Goal: Task Accomplishment & Management: Complete application form

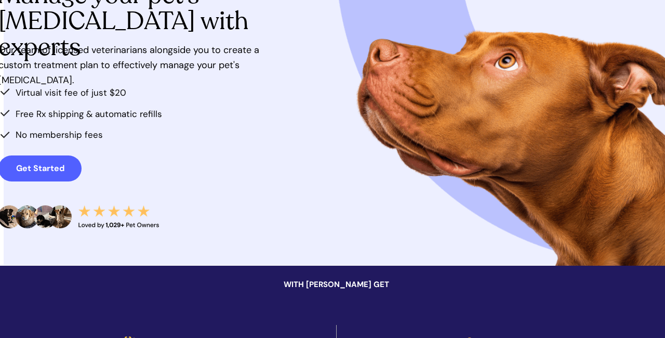
scroll to position [151, 2]
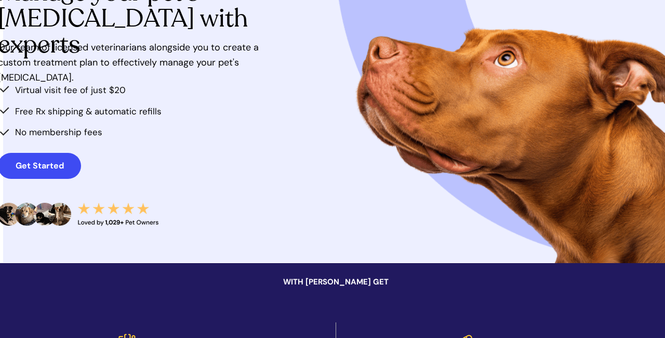
click at [49, 161] on strong "Get Started" at bounding box center [40, 165] width 48 height 11
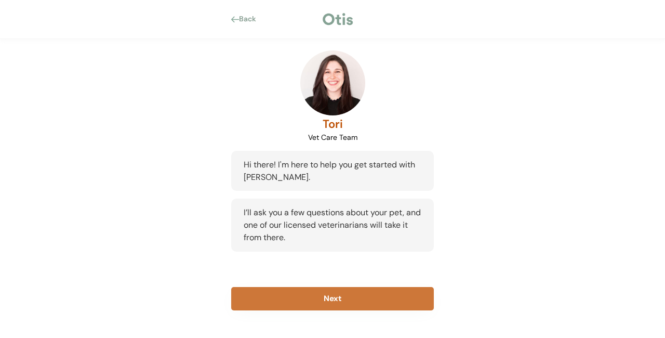
scroll to position [54, 0]
click at [336, 297] on button "Next" at bounding box center [332, 298] width 203 height 23
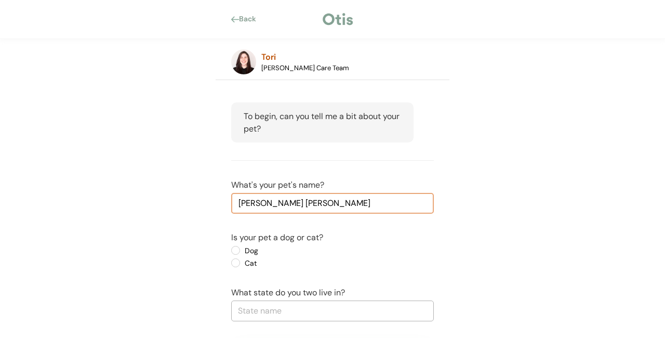
type input "Maggie Mae"
click at [242, 249] on label "Dog" at bounding box center [289, 250] width 94 height 7
click at [230, 249] on input "Dog" at bounding box center [226, 250] width 7 height 7
radio input "true"
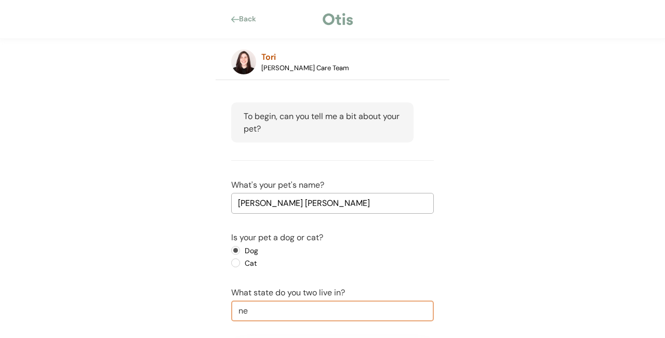
type input "new"
type input "new Hampshire"
type input "new"
type input "new y"
type input "new york"
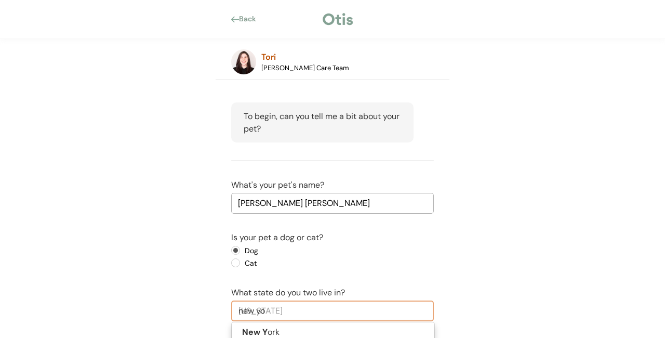
type input "new yor"
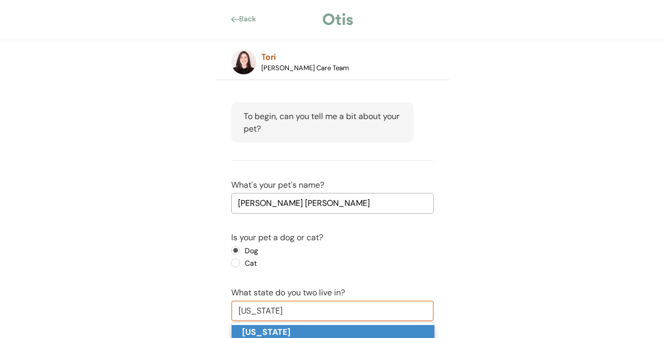
click at [271, 335] on strong "New York" at bounding box center [266, 331] width 48 height 11
type input "New York"
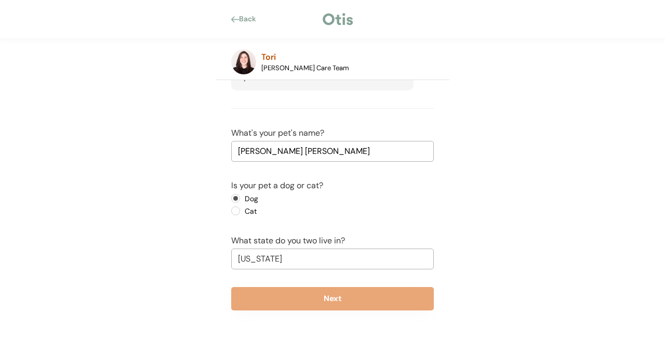
scroll to position [105, 0]
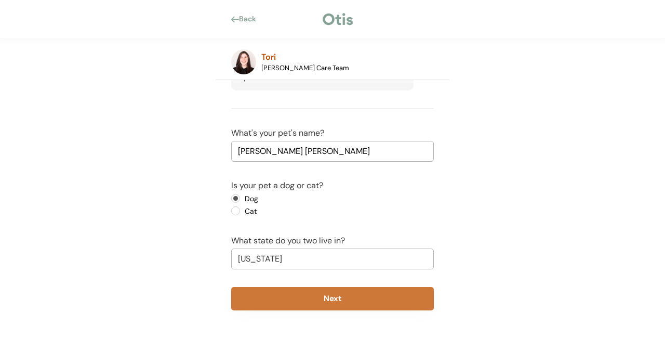
click at [348, 294] on button "Next" at bounding box center [332, 298] width 203 height 23
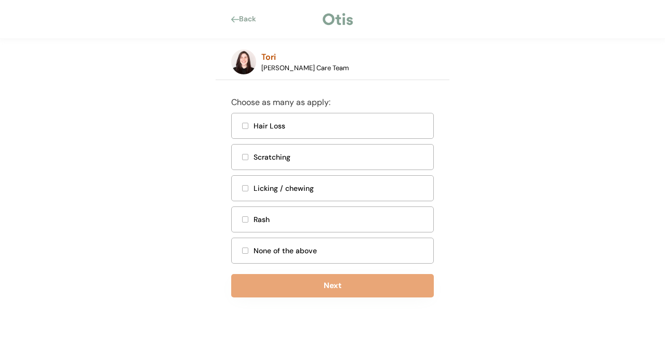
scroll to position [282, 0]
click at [296, 246] on div "None of the above" at bounding box center [341, 250] width 174 height 11
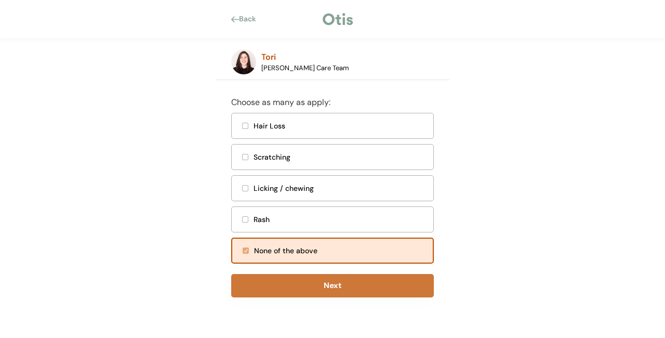
click at [330, 284] on button "Next" at bounding box center [332, 285] width 203 height 23
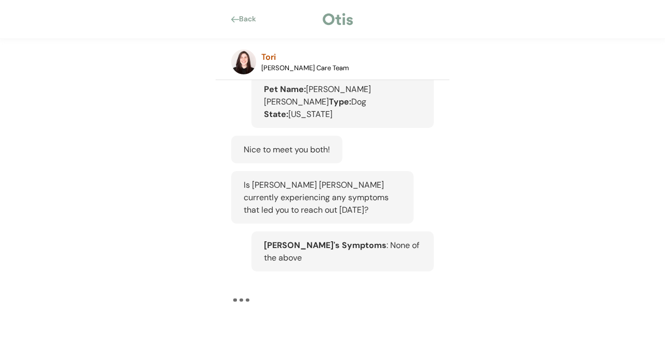
scroll to position [130, 1]
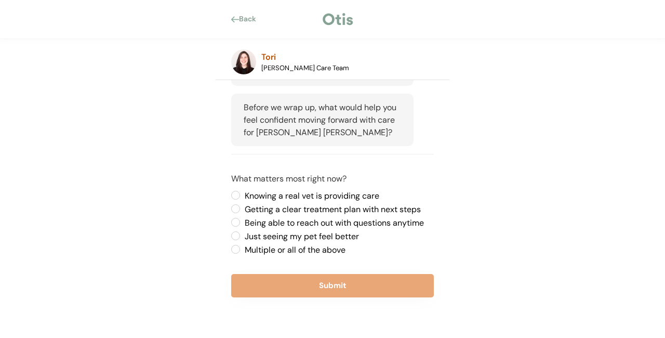
scroll to position [399, 0]
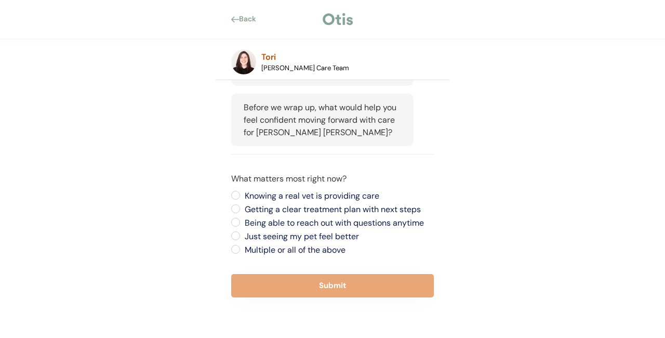
click at [242, 236] on label "Just seeing my pet feel better" at bounding box center [338, 236] width 192 height 8
click at [230, 198] on input "Just seeing my pet feel better" at bounding box center [226, 195] width 7 height 7
radio input "true"
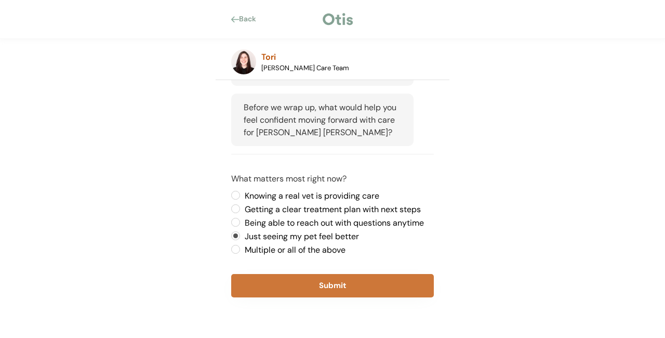
click at [331, 287] on button "Submit" at bounding box center [332, 285] width 203 height 23
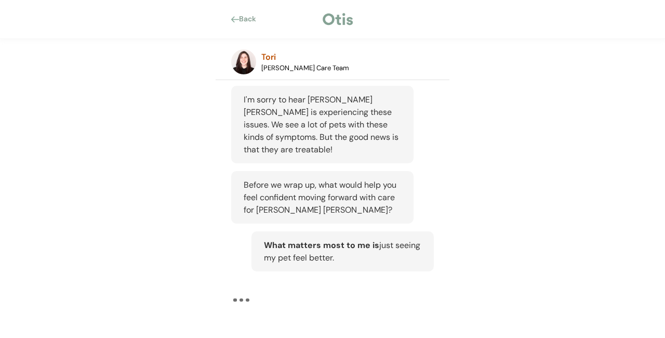
scroll to position [322, 0]
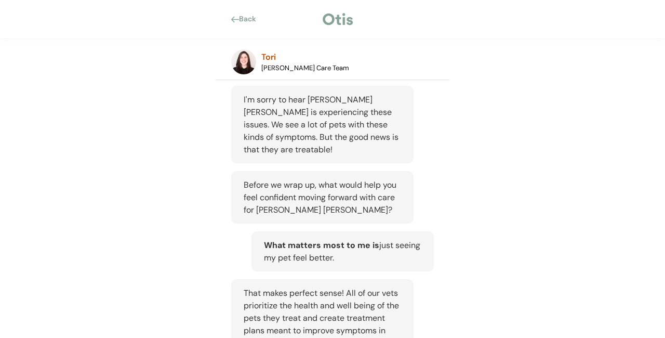
scroll to position [560, 0]
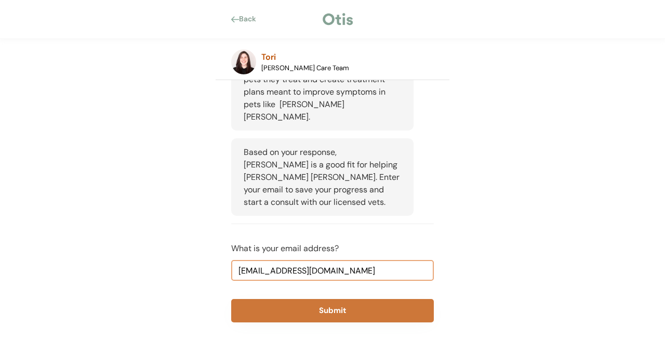
type input "flaskida@gmail.com"
click at [338, 299] on button "Submit" at bounding box center [332, 310] width 203 height 23
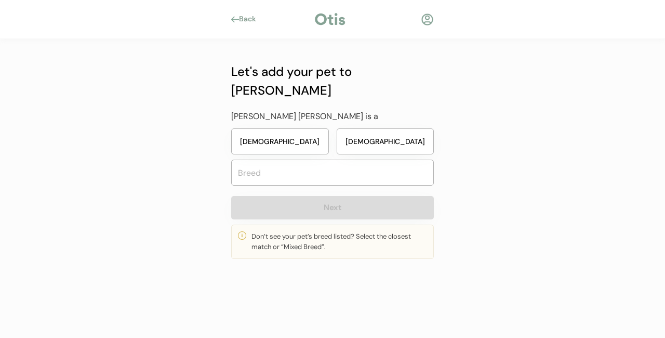
click at [274, 128] on button "Female" at bounding box center [280, 141] width 98 height 26
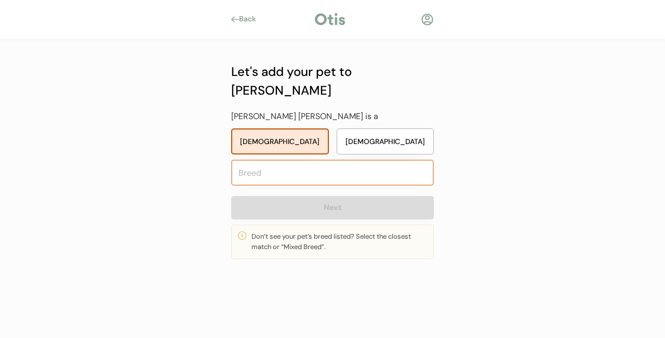
click at [289, 159] on input "text" at bounding box center [332, 172] width 203 height 26
type input "bor"
type input "borador"
type input "bord"
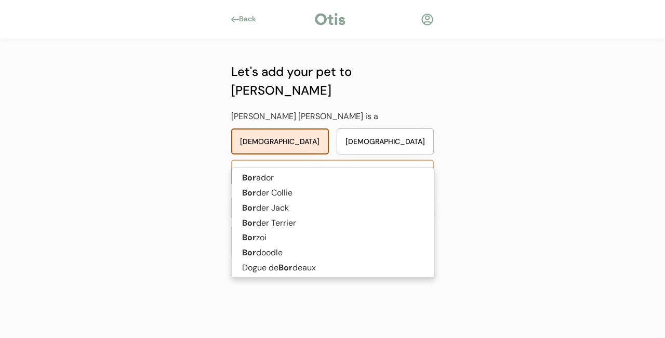
type input "border Collie"
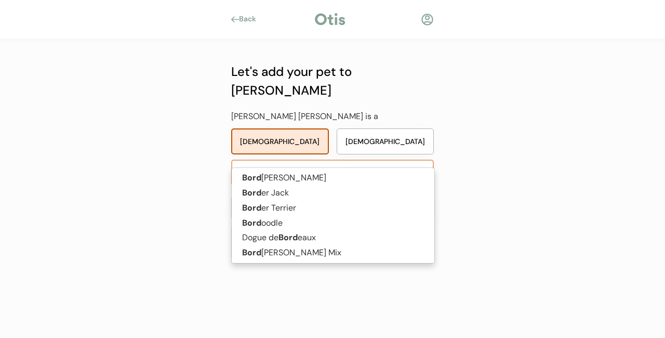
type input "border"
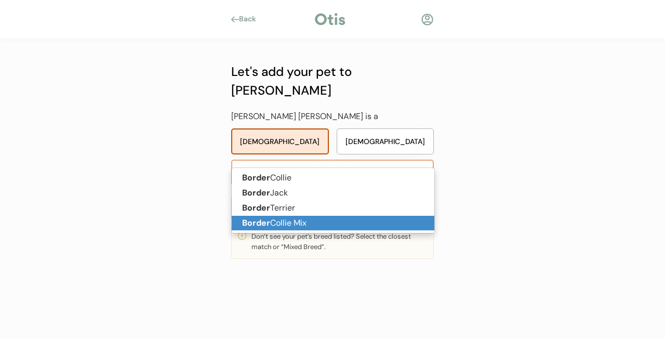
click at [283, 225] on p "Border Collie Mix" at bounding box center [333, 223] width 203 height 15
type input "Border Collie Mix"
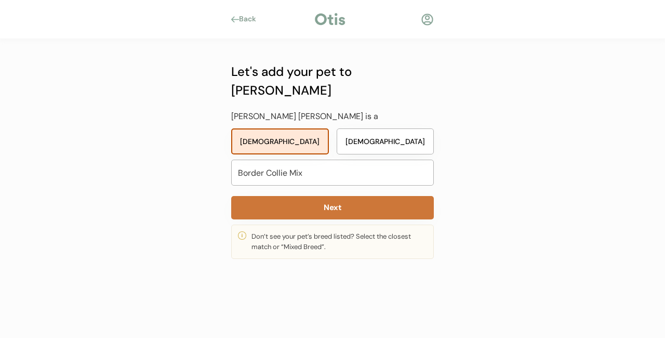
click at [331, 196] on button "Next" at bounding box center [332, 207] width 203 height 23
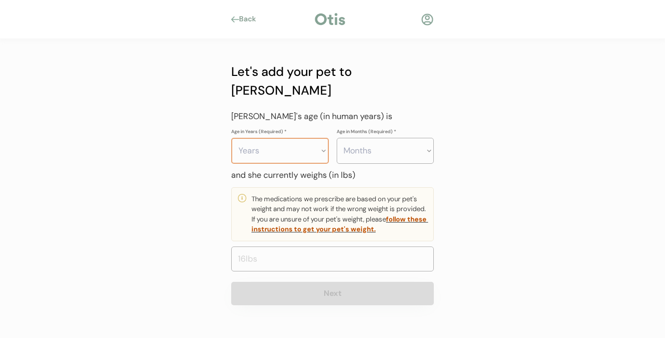
select select "10"
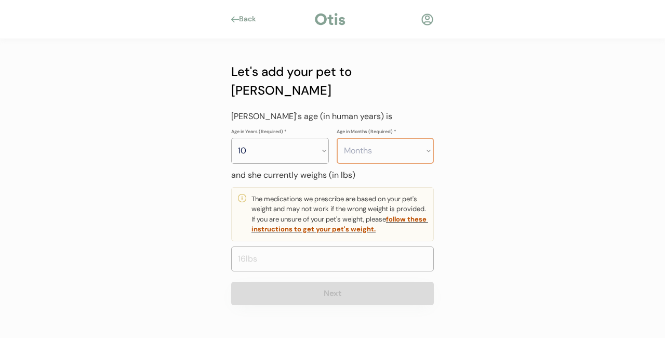
select select "6"
click at [287, 246] on input "input" at bounding box center [332, 258] width 203 height 25
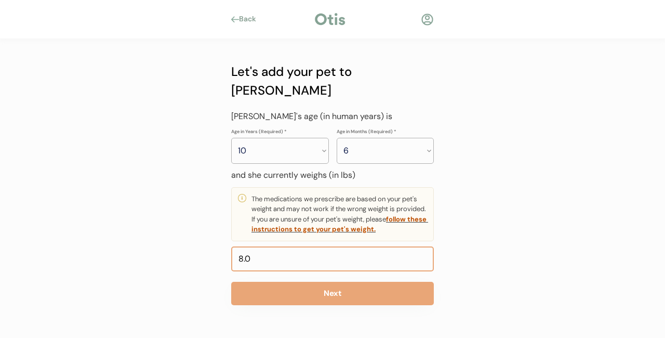
type input "80.0"
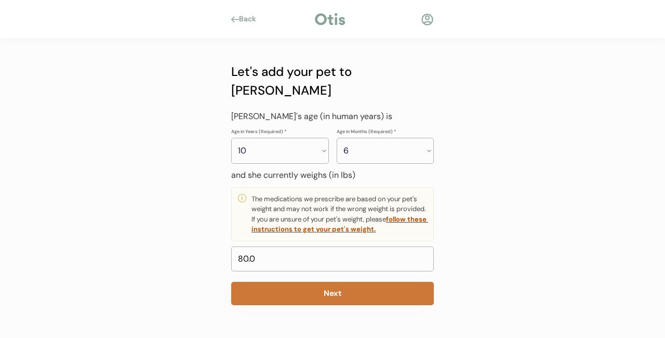
click at [343, 282] on button "Next" at bounding box center [332, 293] width 203 height 23
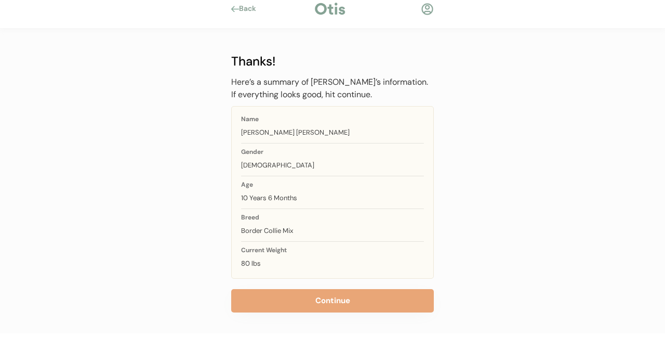
scroll to position [10, 0]
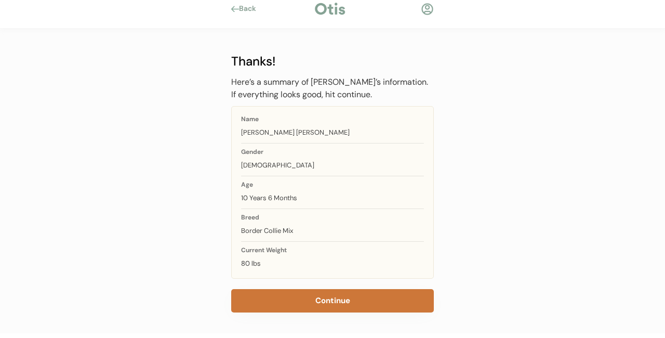
click at [343, 299] on button "Continue" at bounding box center [332, 300] width 203 height 23
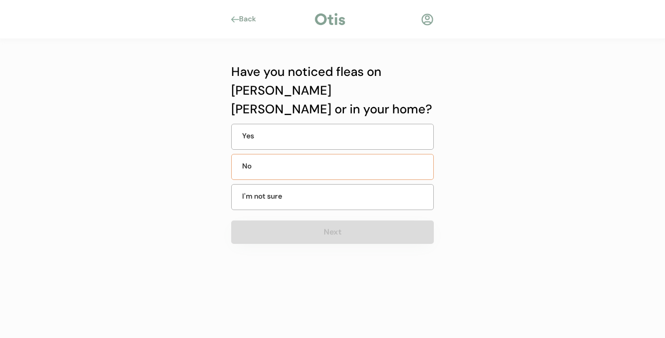
click at [263, 161] on div "No" at bounding box center [268, 166] width 52 height 11
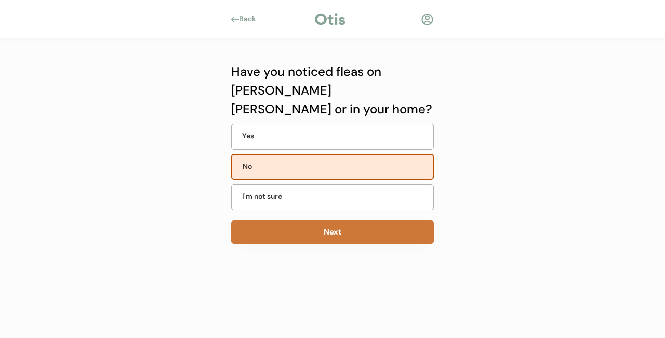
click at [333, 220] on button "Next" at bounding box center [332, 231] width 203 height 23
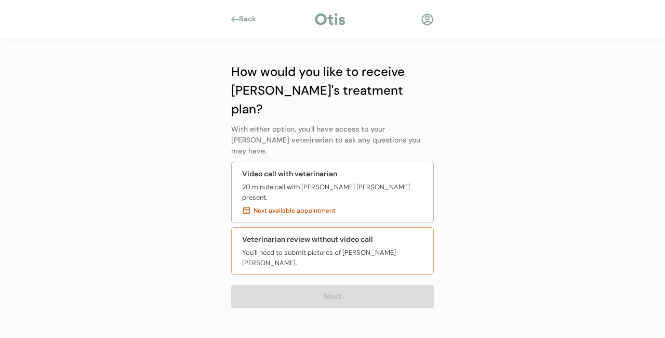
click at [316, 234] on div "Veterinarian review without video call" at bounding box center [307, 239] width 131 height 11
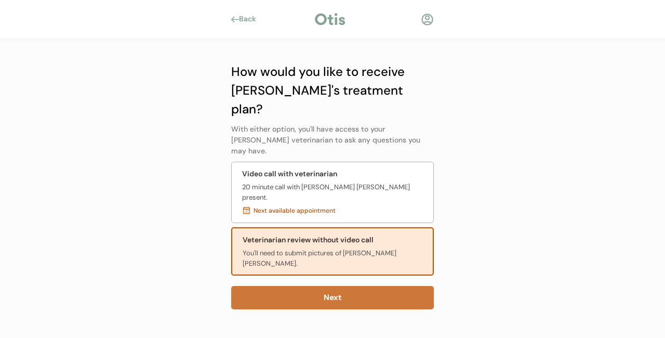
click at [334, 286] on button "Next" at bounding box center [332, 297] width 203 height 23
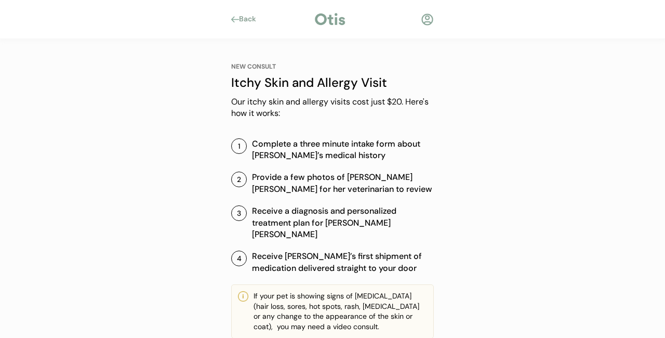
click at [247, 22] on div "Back" at bounding box center [250, 19] width 23 height 10
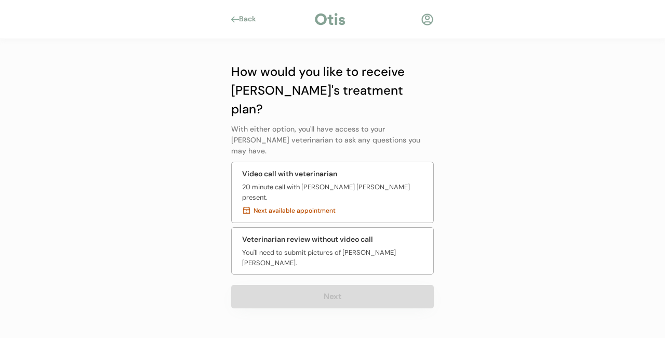
click at [241, 17] on div "Back" at bounding box center [250, 19] width 23 height 10
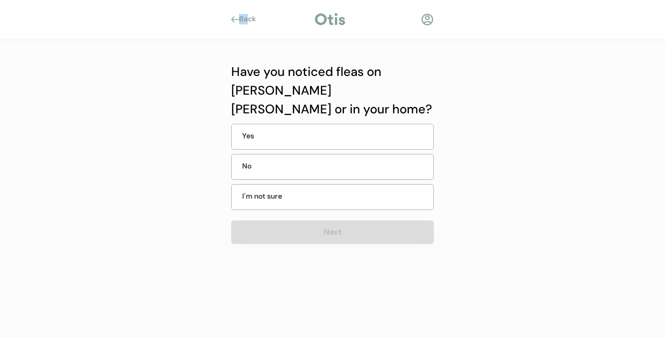
click at [241, 16] on div "Back" at bounding box center [250, 19] width 23 height 10
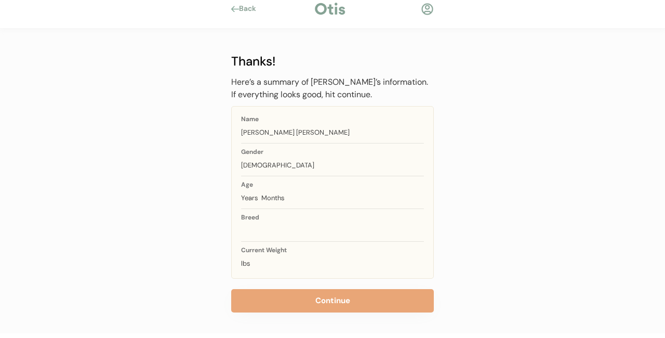
click at [241, 16] on div "Back" at bounding box center [333, 9] width 234 height 16
click at [236, 9] on div at bounding box center [235, 9] width 8 height 6
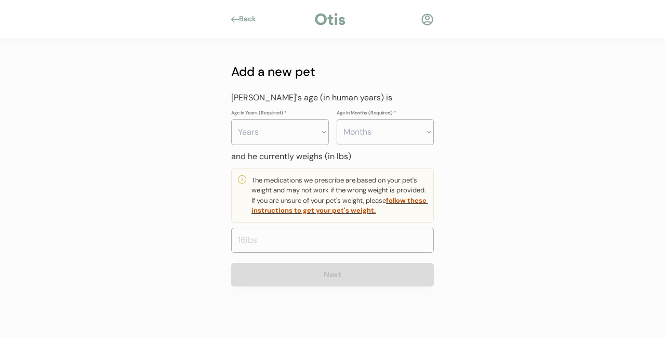
click at [237, 16] on div "Back" at bounding box center [246, 19] width 31 height 10
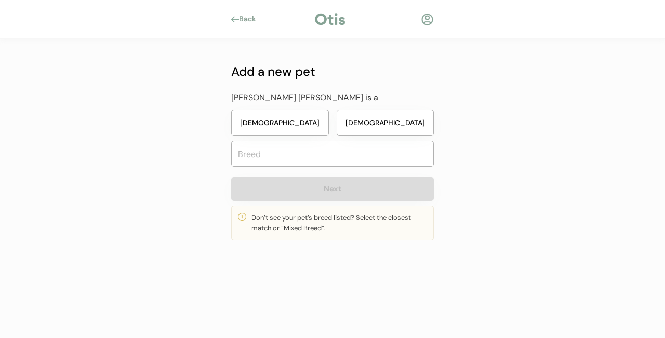
click at [237, 16] on div "Back" at bounding box center [246, 19] width 31 height 10
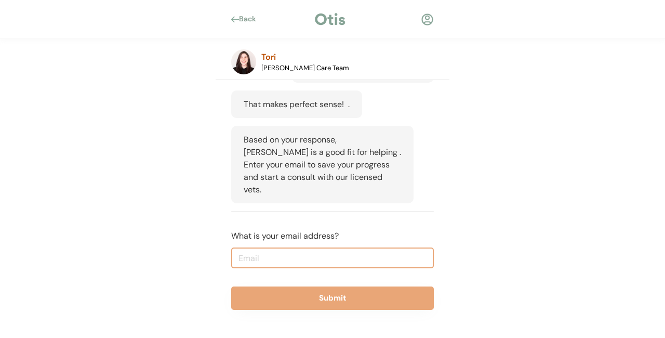
scroll to position [460, 0]
click at [236, 19] on div at bounding box center [235, 19] width 8 height 6
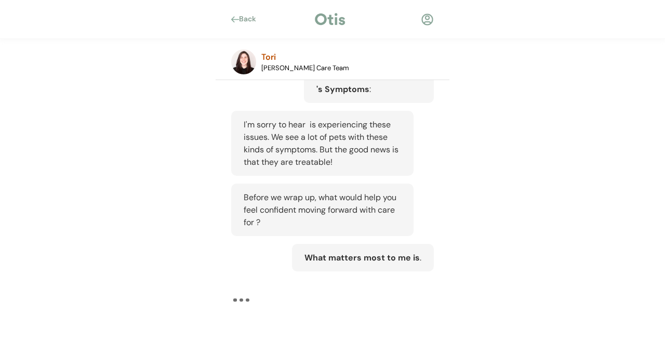
scroll to position [272, 0]
click at [236, 19] on div at bounding box center [235, 19] width 8 height 6
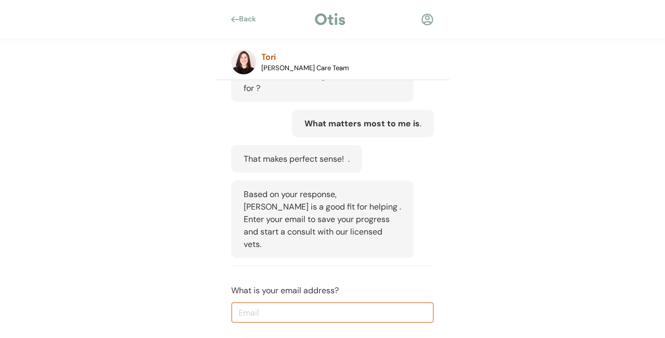
scroll to position [460, 0]
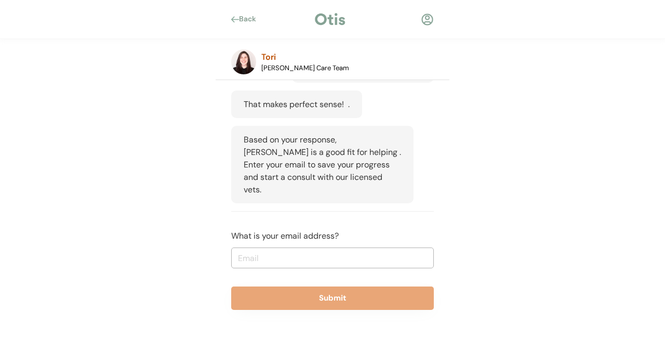
click at [236, 19] on div at bounding box center [235, 19] width 8 height 6
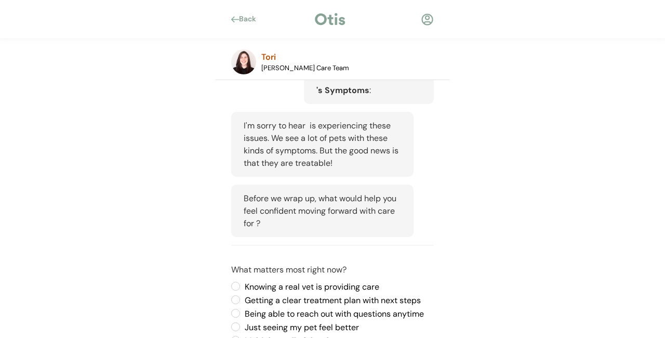
scroll to position [243, 0]
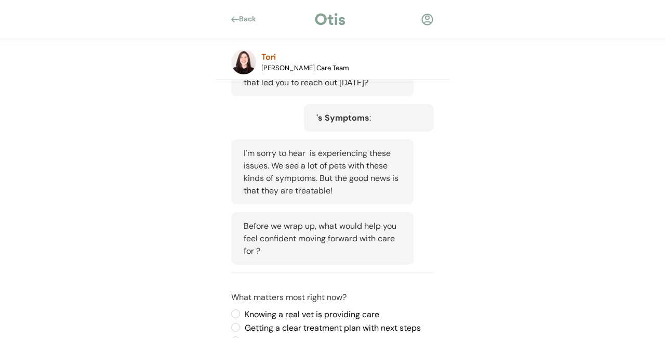
click at [236, 19] on div at bounding box center [235, 19] width 8 height 6
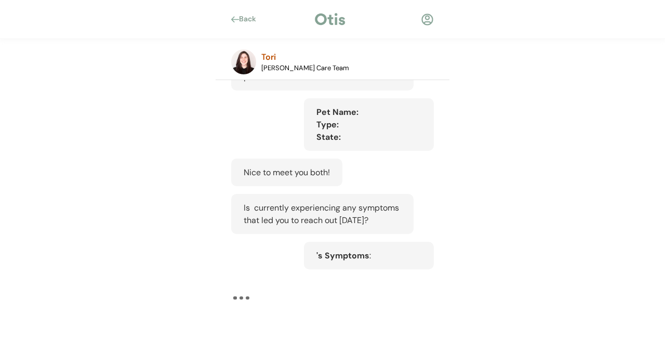
scroll to position [105, 0]
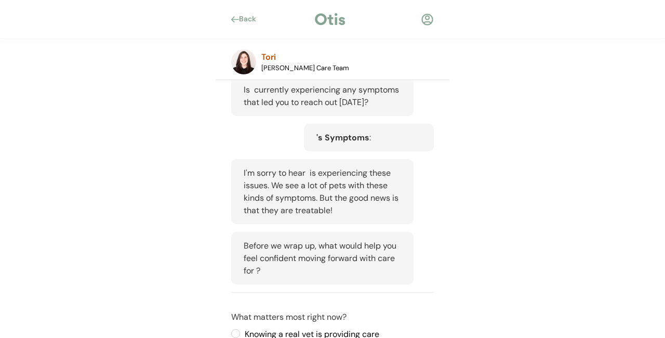
scroll to position [200, 0]
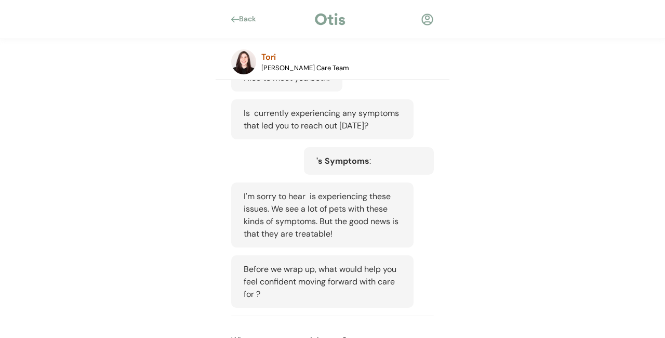
click at [363, 165] on strong "'s Symptoms" at bounding box center [342, 160] width 53 height 11
click at [379, 162] on div "'s Symptoms :" at bounding box center [369, 161] width 130 height 28
click at [376, 159] on div "'s Symptoms :" at bounding box center [369, 161] width 130 height 28
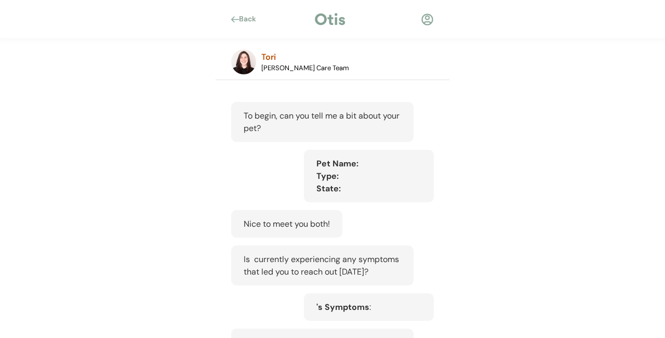
scroll to position [60, 0]
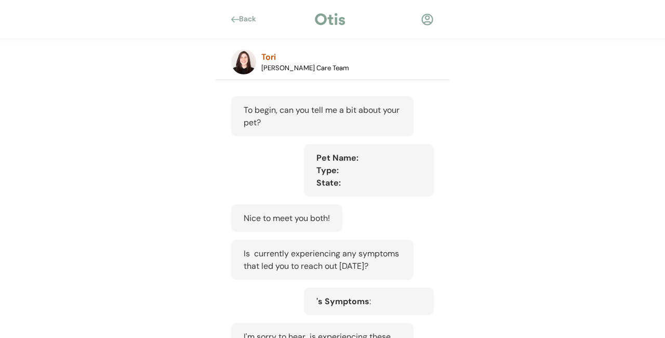
click at [359, 157] on div "Pet Name: Type: State:" at bounding box center [369, 170] width 130 height 52
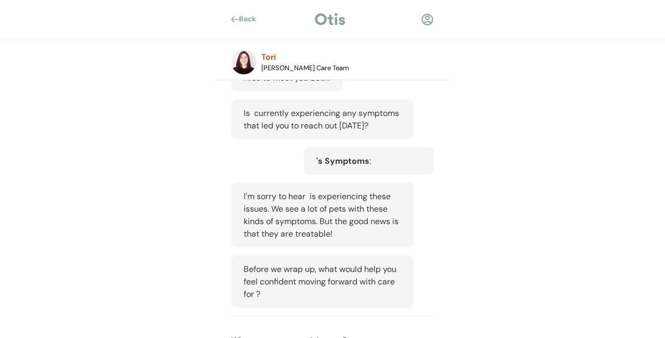
scroll to position [105, 0]
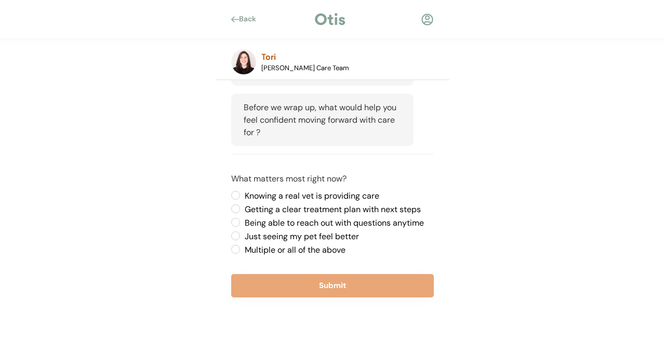
scroll to position [362, 0]
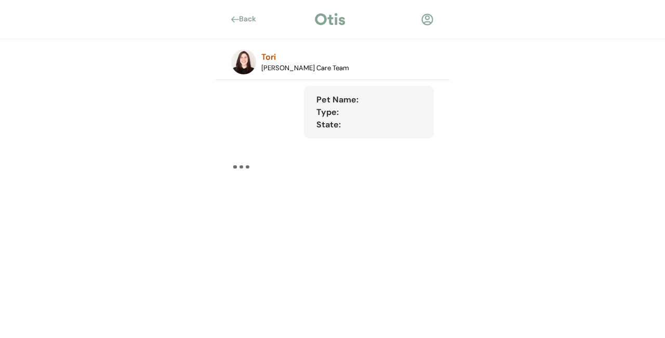
scroll to position [105, 0]
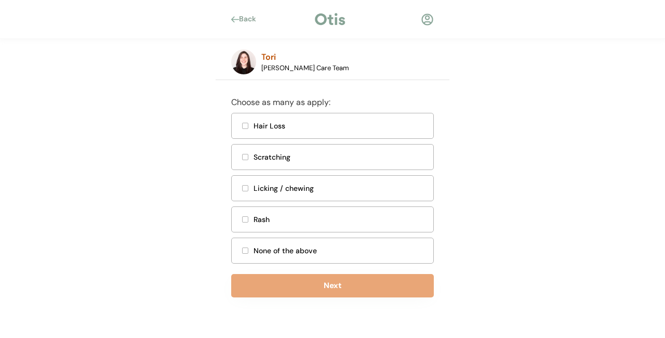
scroll to position [270, 0]
click at [246, 249] on div at bounding box center [245, 250] width 5 height 5
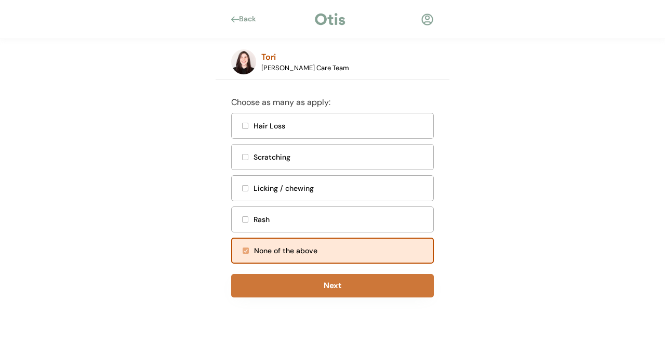
click at [324, 286] on button "Next" at bounding box center [332, 285] width 203 height 23
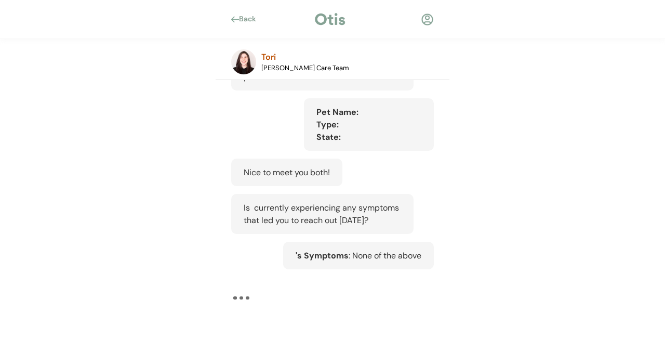
scroll to position [11, 0]
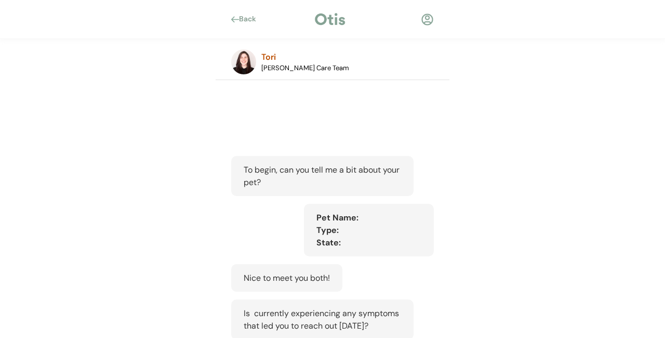
click at [371, 216] on div "Pet Name: Type: State:" at bounding box center [369, 230] width 130 height 52
click at [348, 219] on strong "Pet Name:" at bounding box center [337, 217] width 42 height 11
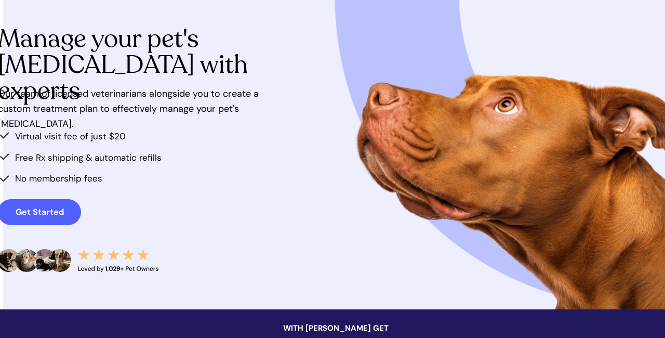
scroll to position [101, 2]
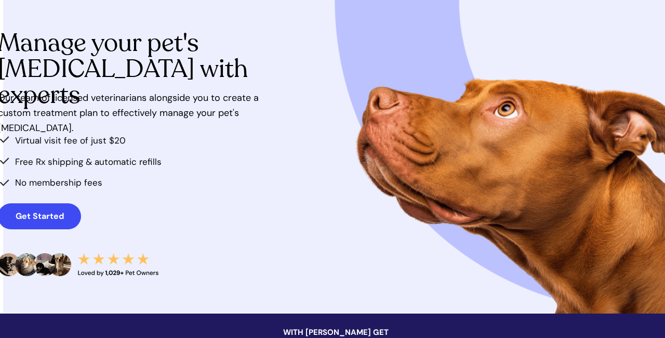
click at [51, 208] on link "Get Started" at bounding box center [39, 216] width 83 height 26
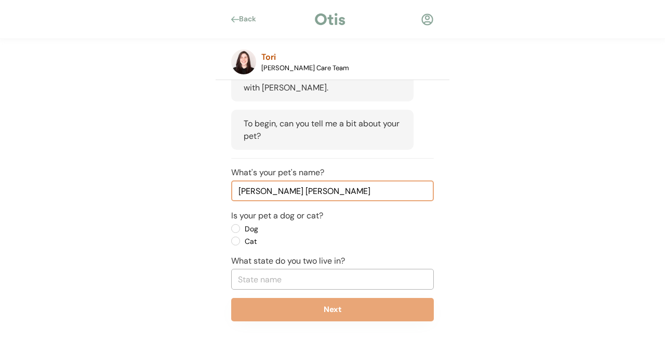
scroll to position [95, 0]
type input "Maggie Mae"
click at [242, 225] on label "Dog" at bounding box center [289, 227] width 94 height 7
click at [230, 225] on input "Dog" at bounding box center [226, 227] width 7 height 7
radio input "true"
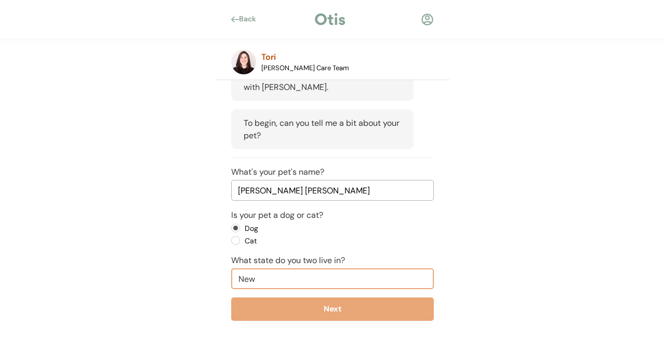
type input "New"
type input "New Hampshire"
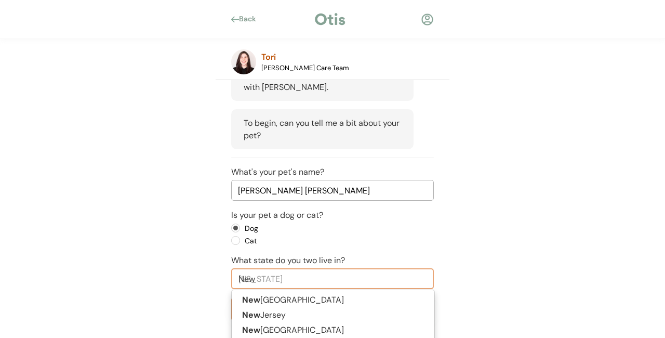
type input "New Y"
type input "New York"
type input "New Yo"
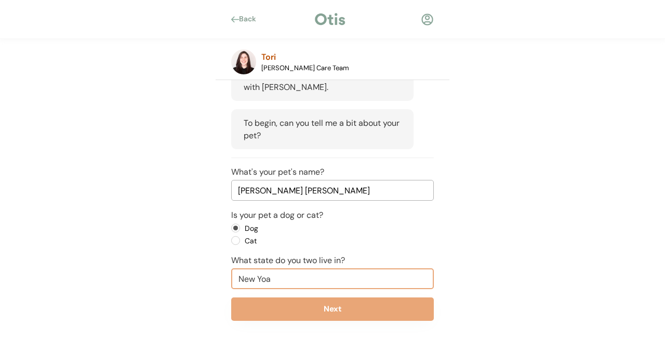
type input "New Yo"
type input "New York"
type input "New Yor"
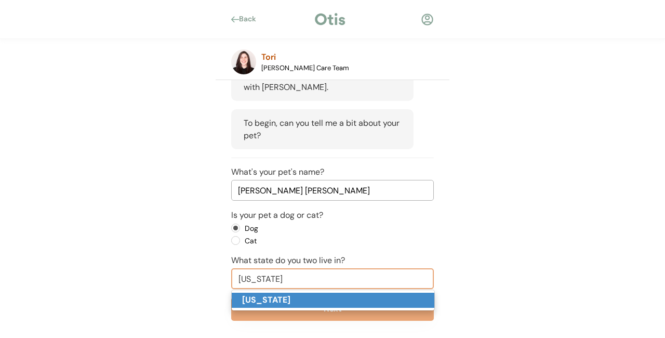
click at [271, 299] on strong "New York" at bounding box center [266, 299] width 48 height 11
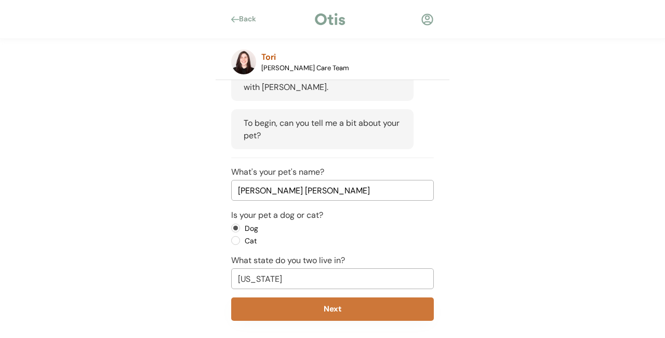
type input "New York"
click at [333, 307] on button "Next" at bounding box center [332, 308] width 203 height 23
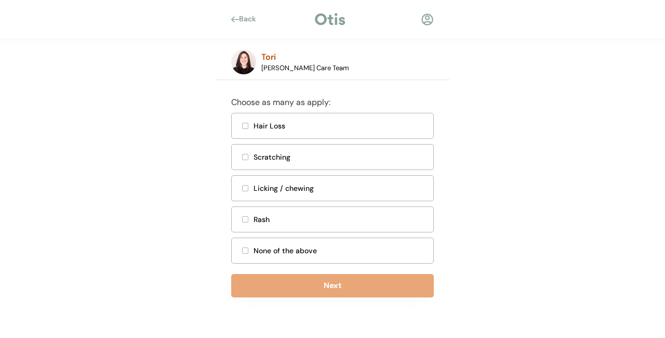
scroll to position [330, 0]
click at [245, 249] on div at bounding box center [245, 250] width 5 height 5
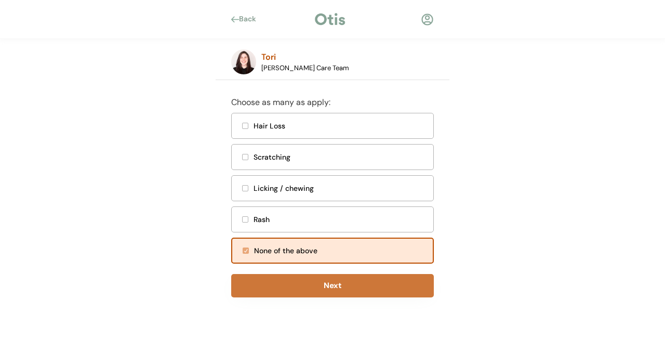
click at [334, 286] on button "Next" at bounding box center [332, 285] width 203 height 23
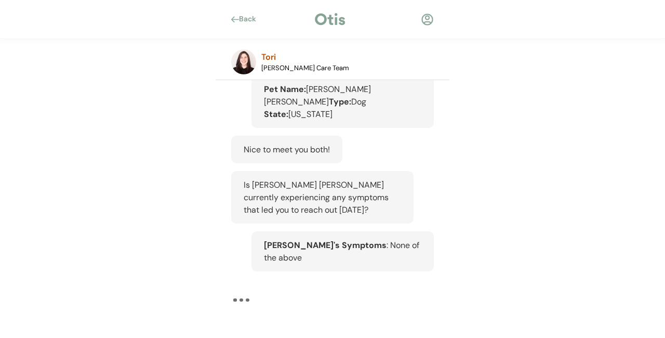
scroll to position [176, 0]
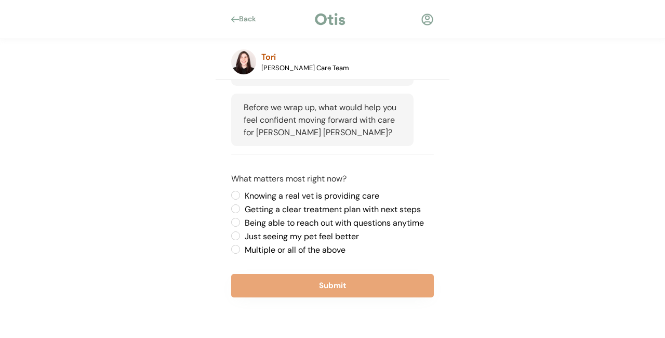
scroll to position [399, 0]
click at [242, 235] on label "Just seeing my pet feel better" at bounding box center [338, 236] width 192 height 8
click at [230, 198] on input "Just seeing my pet feel better" at bounding box center [226, 195] width 7 height 7
radio input "true"
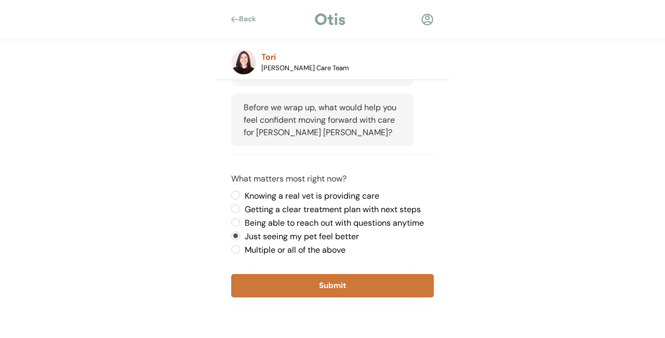
click at [339, 287] on button "Submit" at bounding box center [332, 285] width 203 height 23
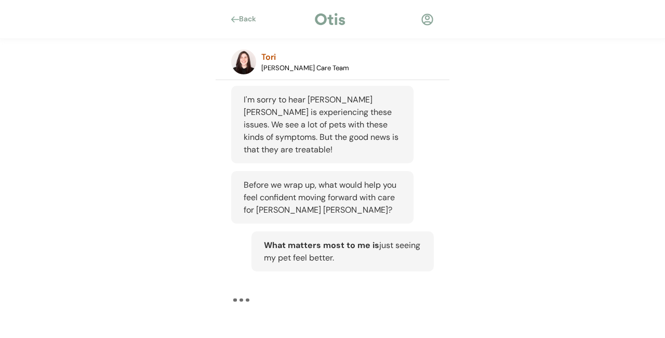
scroll to position [322, 0]
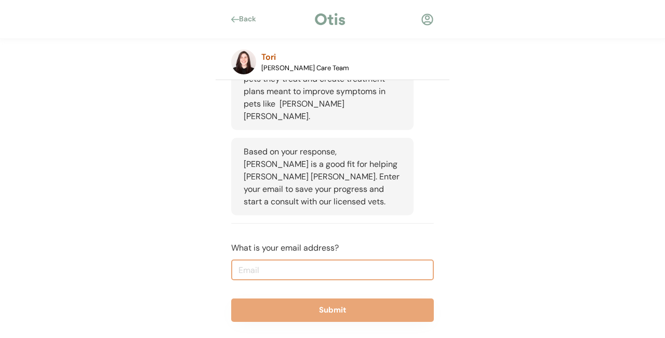
scroll to position [560, 0]
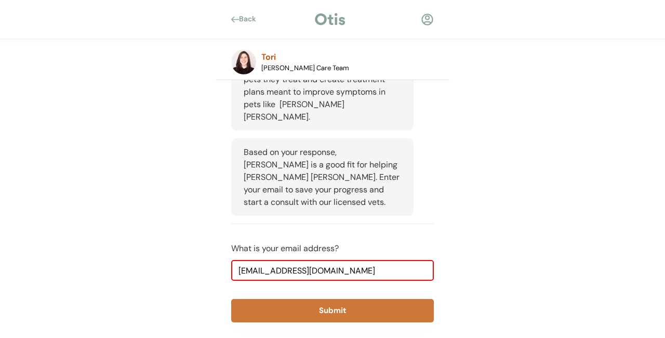
type input "flaskida@gmail.com"
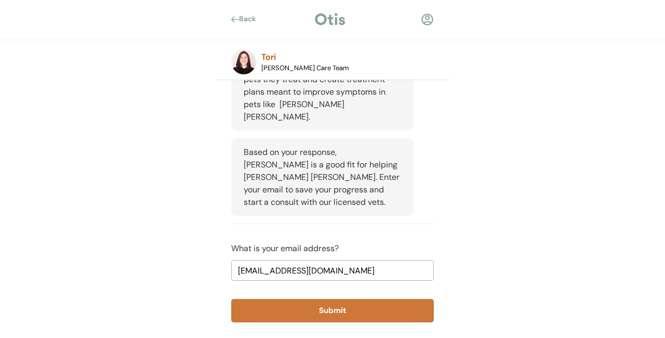
click at [326, 299] on button "Submit" at bounding box center [332, 310] width 203 height 23
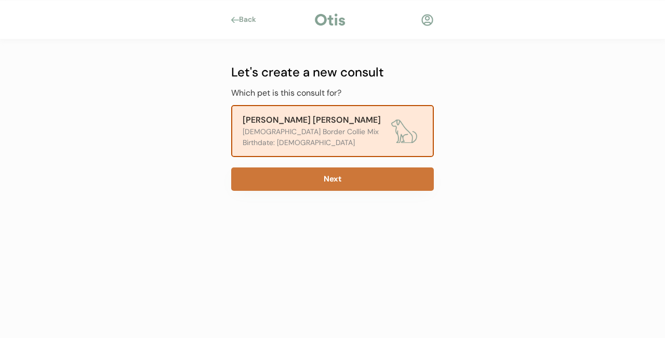
click at [334, 177] on button "Next" at bounding box center [332, 178] width 203 height 23
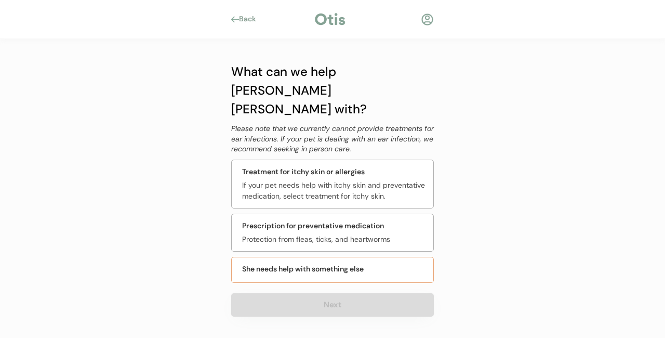
click at [325, 263] on div "She needs help with something else" at bounding box center [303, 268] width 122 height 11
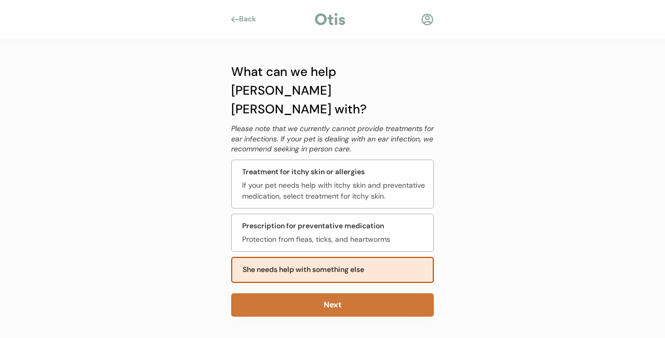
click at [333, 293] on button "Next" at bounding box center [332, 304] width 203 height 23
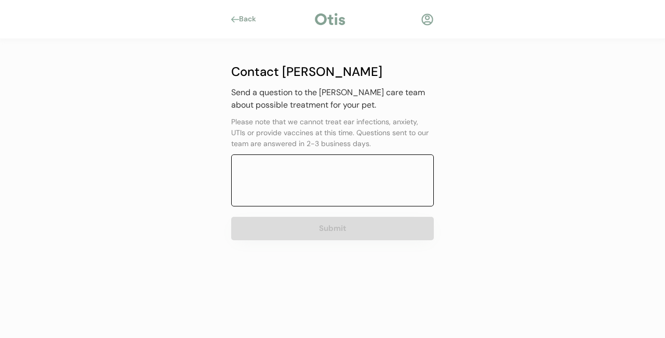
click at [271, 185] on textarea at bounding box center [332, 180] width 203 height 52
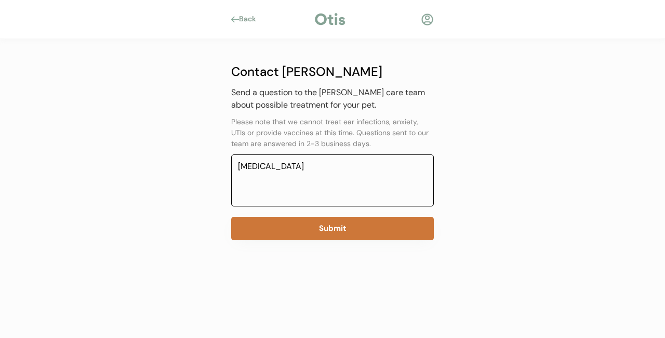
type textarea "[MEDICAL_DATA]"
click at [333, 228] on button "Submit" at bounding box center [332, 228] width 203 height 23
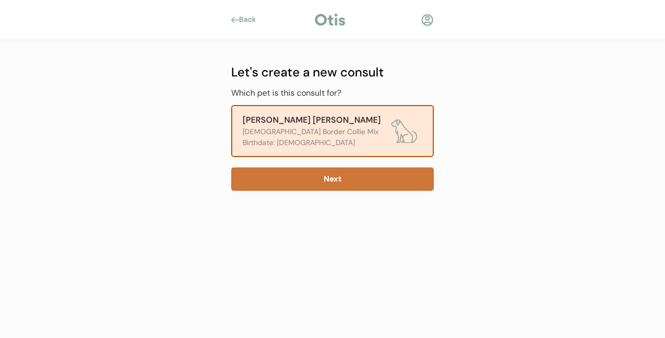
click at [344, 181] on button "Next" at bounding box center [332, 178] width 203 height 23
